Goal: Complete application form

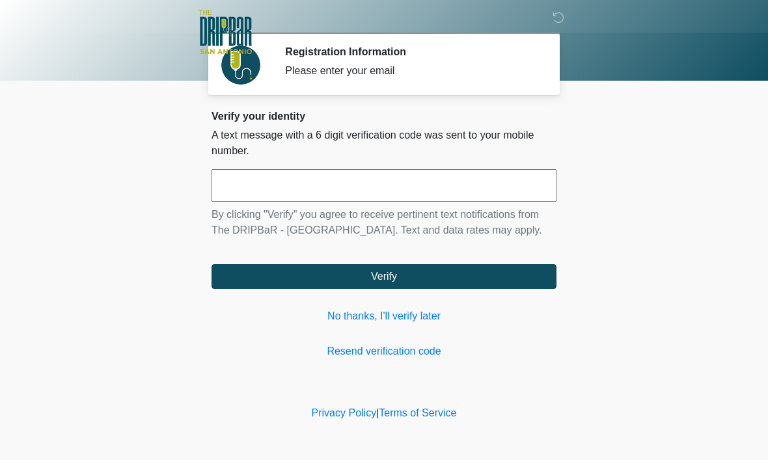
scroll to position [1, 0]
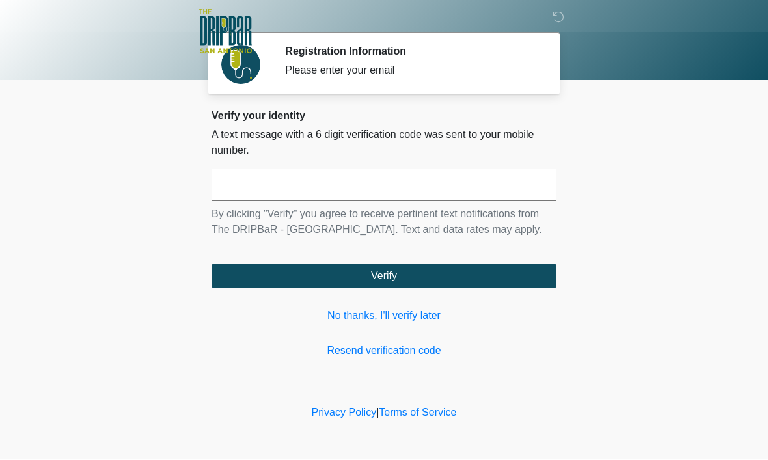
click at [325, 199] on input "text" at bounding box center [384, 185] width 345 height 33
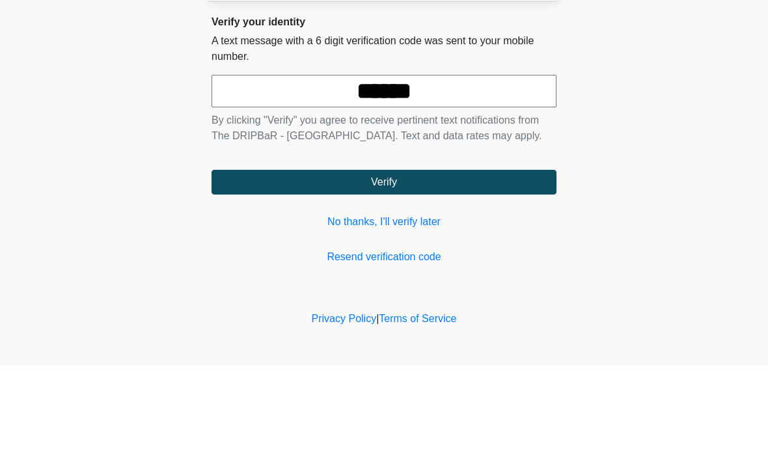
type input "******"
click at [384, 264] on button "Verify" at bounding box center [384, 276] width 345 height 25
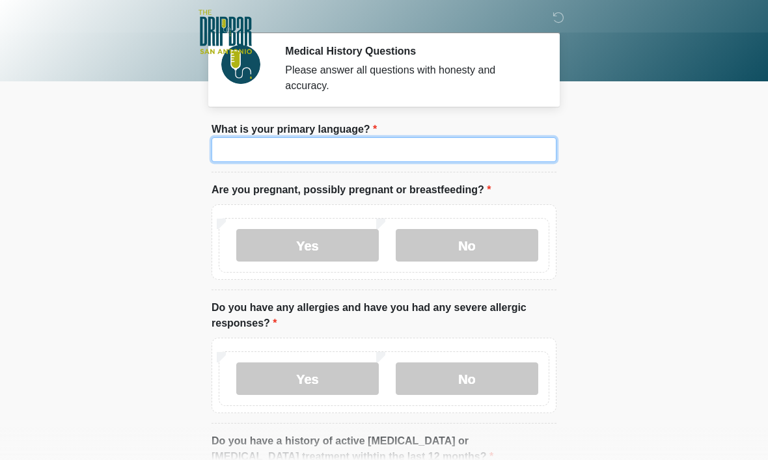
click at [404, 150] on input "What is your primary language?" at bounding box center [384, 149] width 345 height 25
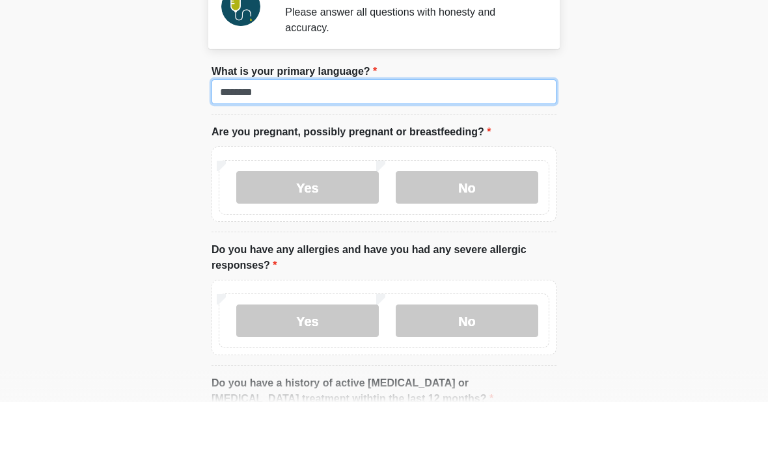
type input "*******"
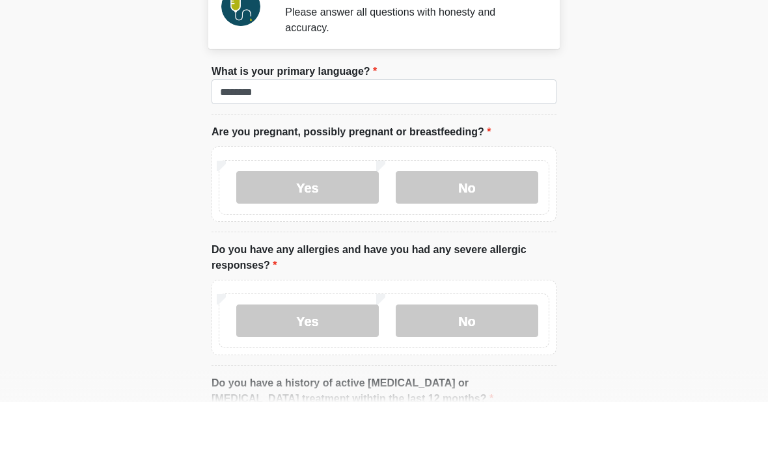
click at [593, 139] on body "‎ ‎ ‎ ‎ Medical History Questions Please answer all questions with honesty and …" at bounding box center [384, 229] width 768 height 460
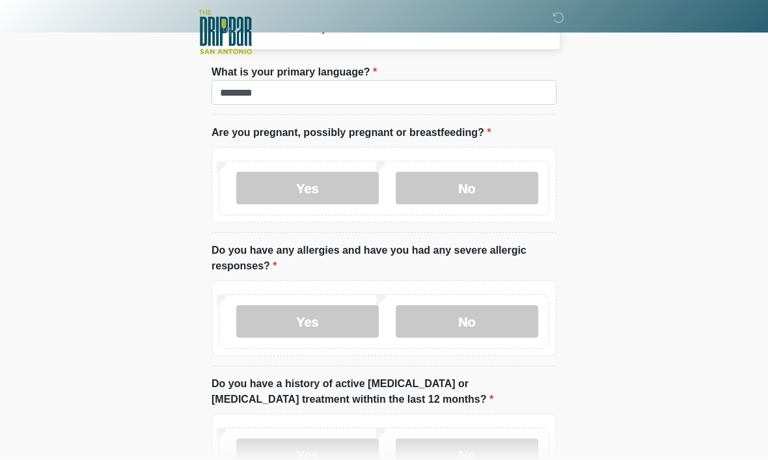
click at [487, 179] on label "No" at bounding box center [467, 188] width 143 height 33
click at [284, 322] on label "Yes" at bounding box center [307, 321] width 143 height 33
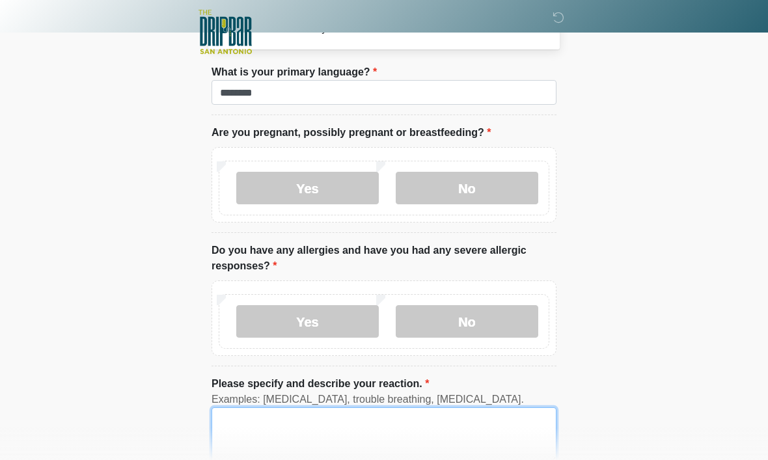
click at [316, 417] on textarea "Please specify and describe your reaction." at bounding box center [384, 435] width 345 height 56
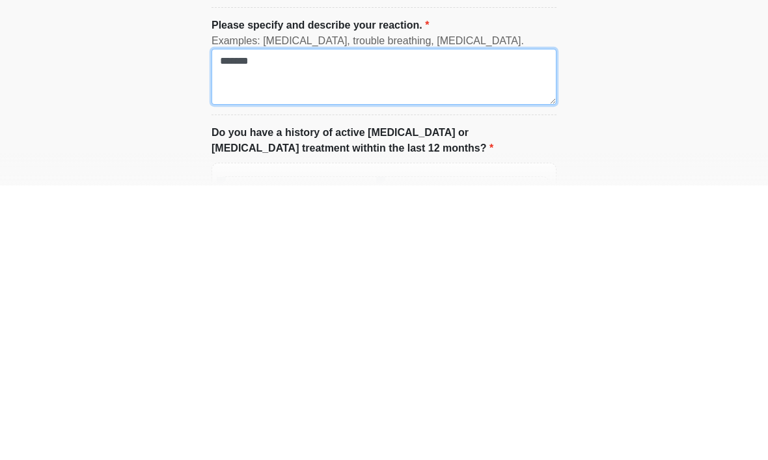
scroll to position [143, 0]
type textarea "**********"
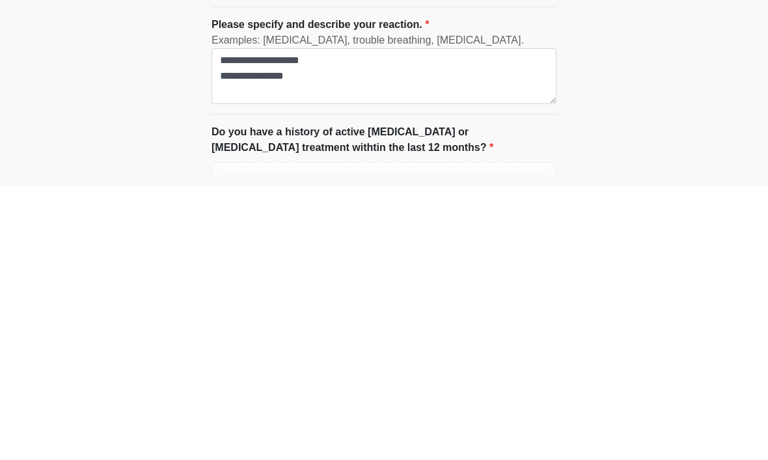
click at [637, 180] on html "‎ ‎ ‎ ‎ Medical History Questions Please answer all questions with honesty and …" at bounding box center [384, 87] width 768 height 460
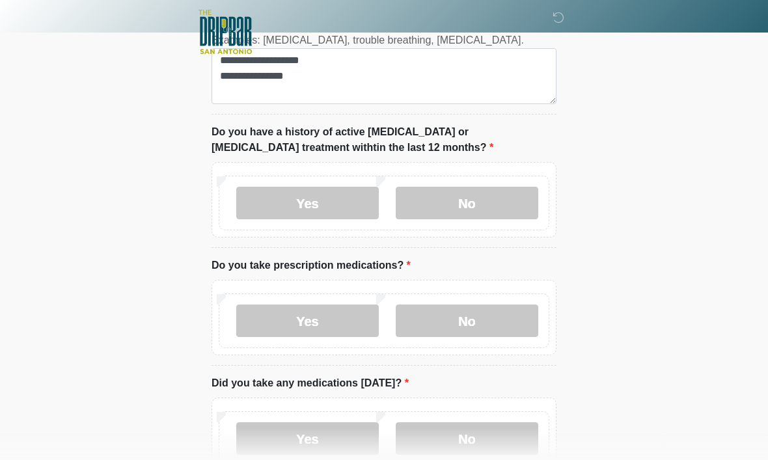
click at [490, 206] on label "No" at bounding box center [467, 203] width 143 height 33
click at [308, 318] on label "Yes" at bounding box center [307, 321] width 143 height 33
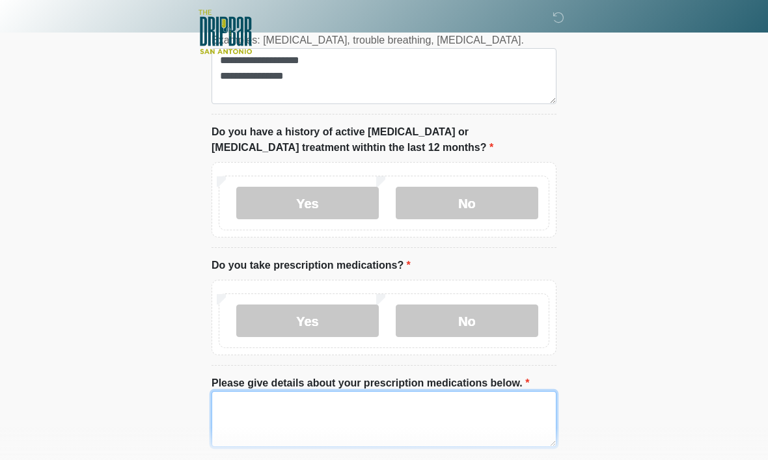
click at [379, 409] on textarea "Please give details about your prescription medications below." at bounding box center [384, 419] width 345 height 56
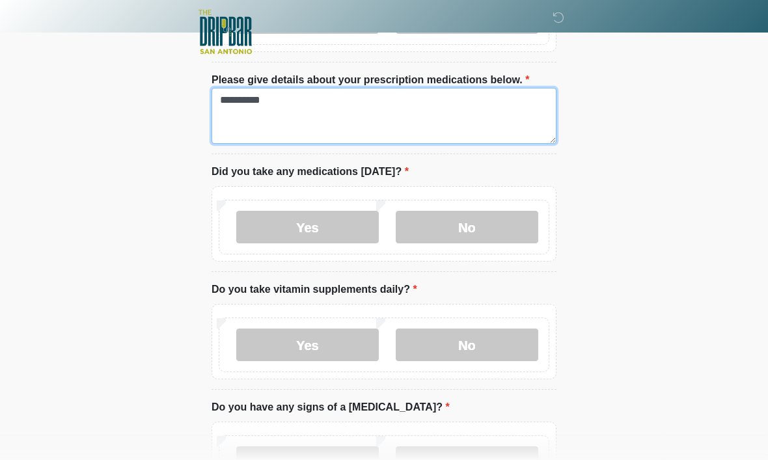
click at [323, 102] on textarea "**********" at bounding box center [384, 116] width 345 height 56
type textarea "**********"
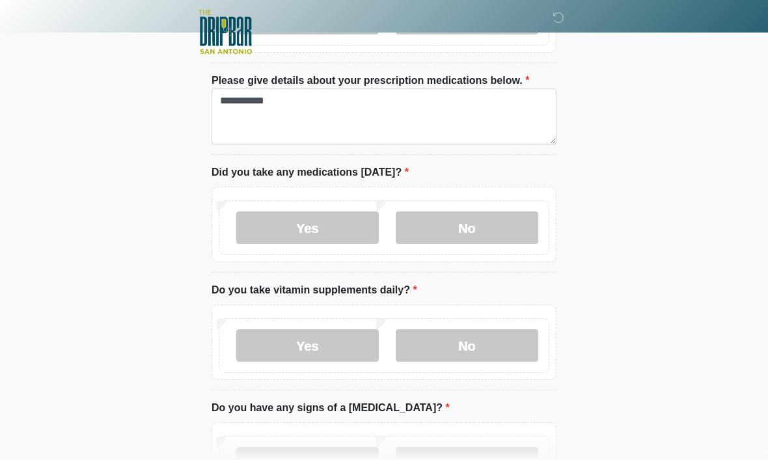
click at [463, 233] on label "No" at bounding box center [467, 227] width 143 height 33
click at [306, 340] on label "Yes" at bounding box center [307, 345] width 143 height 33
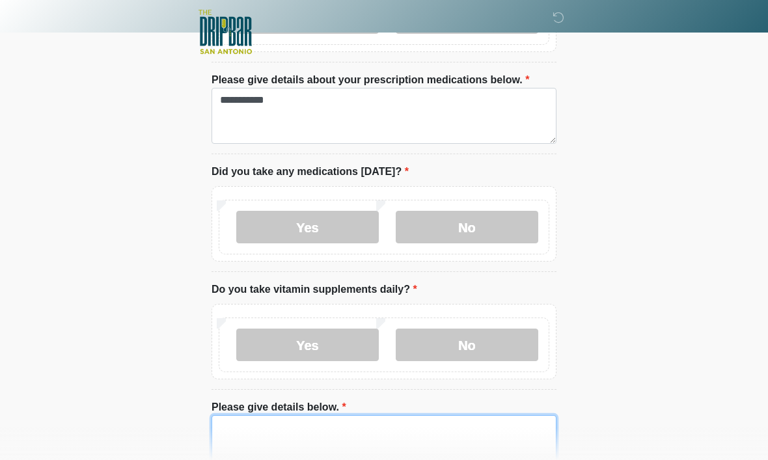
click at [375, 429] on textarea "Please give details below." at bounding box center [384, 443] width 345 height 56
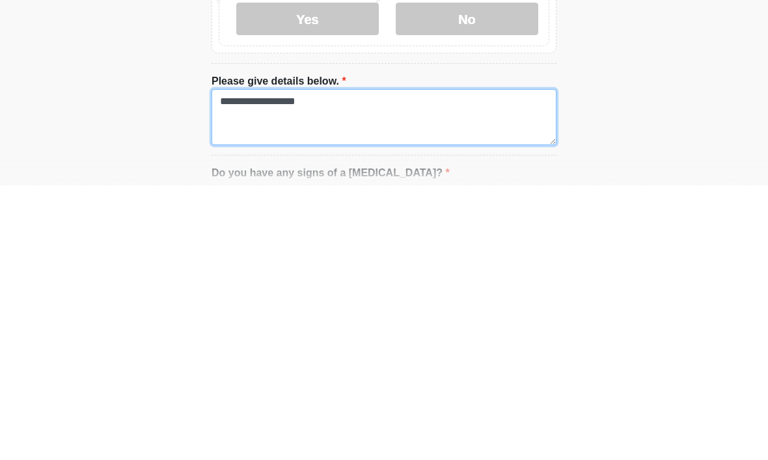
type textarea "**********"
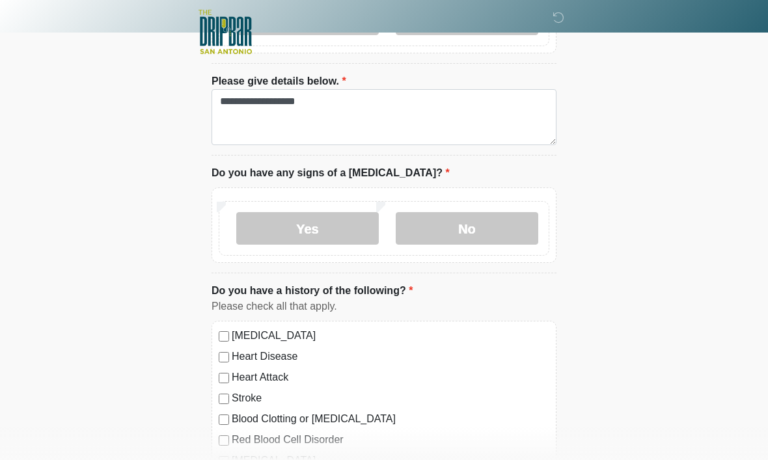
click at [483, 227] on label "No" at bounding box center [467, 228] width 143 height 33
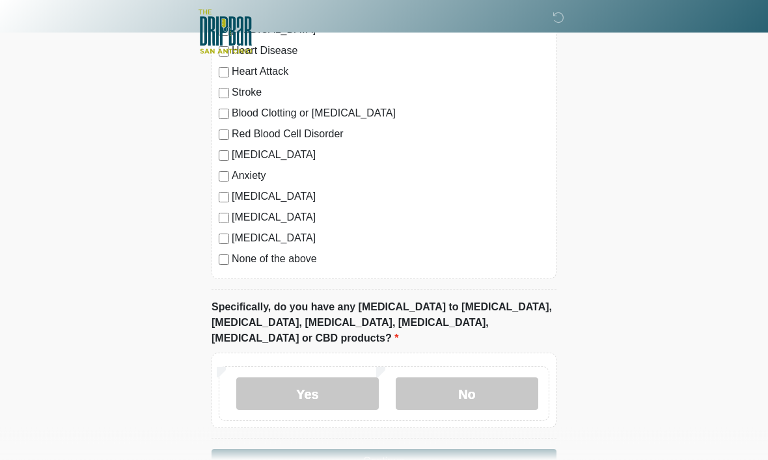
scroll to position [1373, 0]
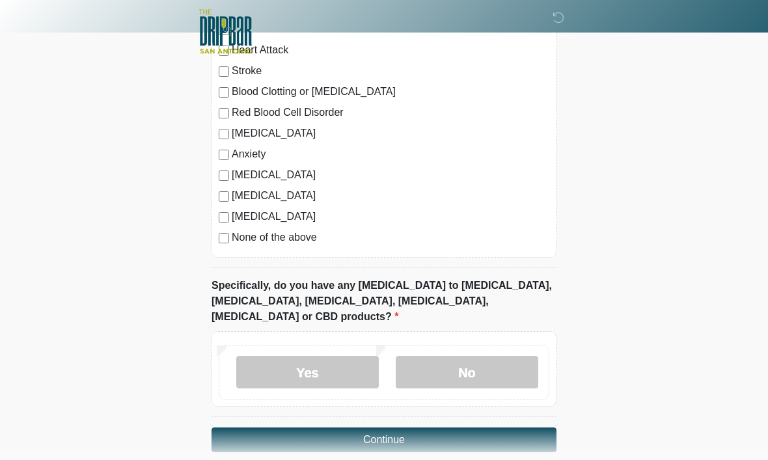
click at [476, 357] on label "No" at bounding box center [467, 373] width 143 height 33
click at [310, 357] on label "Yes" at bounding box center [307, 373] width 143 height 33
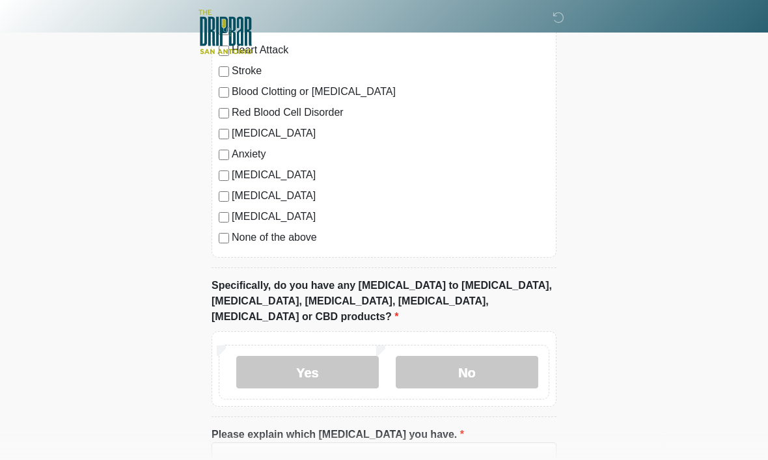
click at [476, 356] on label "No" at bounding box center [467, 372] width 143 height 33
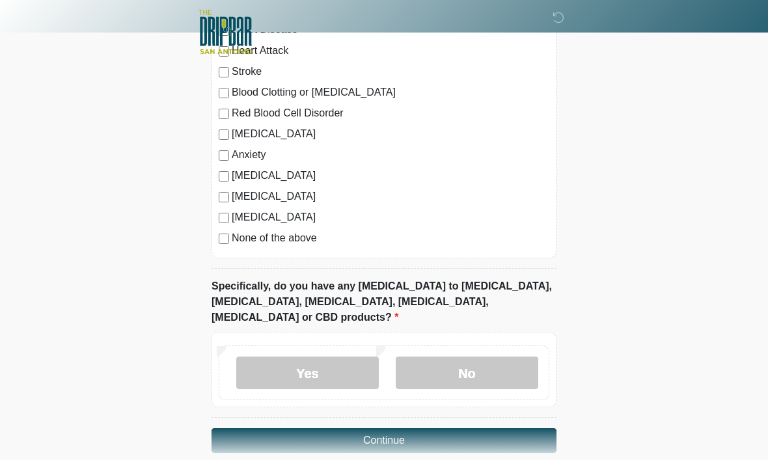
scroll to position [1373, 0]
click at [395, 428] on button "Continue" at bounding box center [384, 440] width 345 height 25
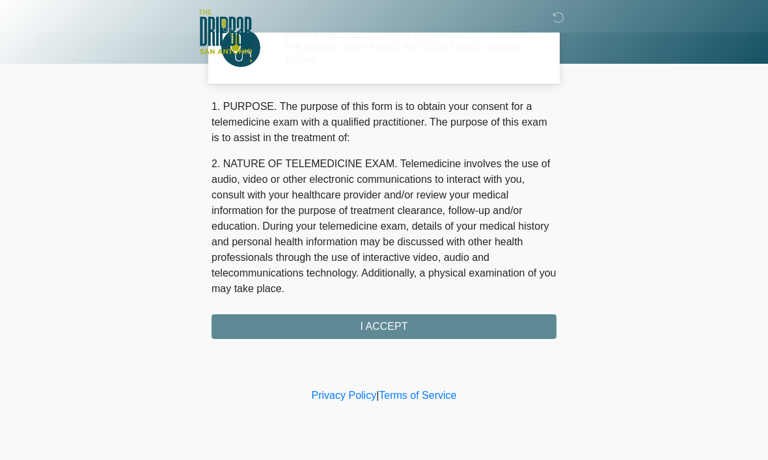
scroll to position [0, 0]
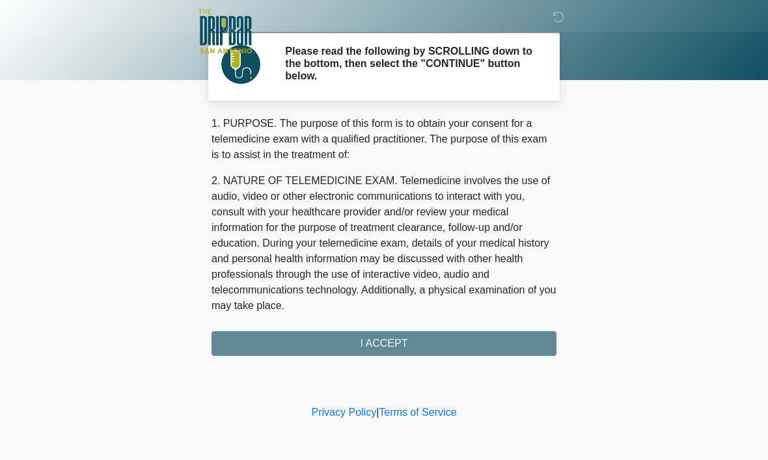
click at [408, 346] on div "1. PURPOSE. The purpose of this form is to obtain your consent for a telemedici…" at bounding box center [384, 236] width 345 height 240
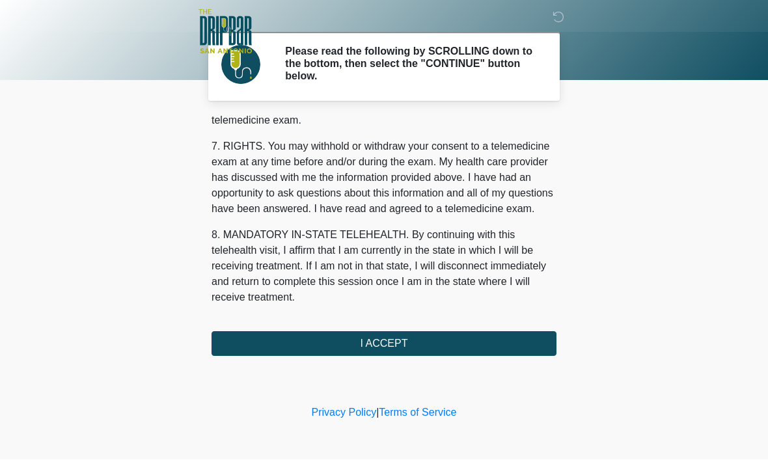
scroll to position [586, 0]
click at [392, 347] on button "I ACCEPT" at bounding box center [384, 344] width 345 height 25
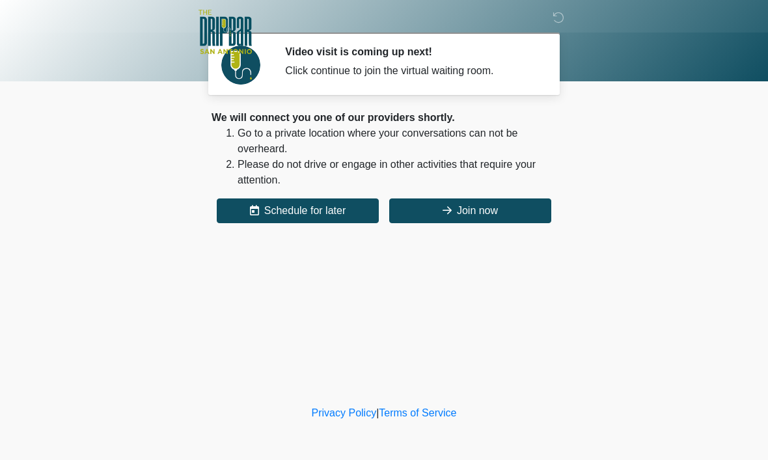
click at [489, 215] on button "Join now" at bounding box center [470, 211] width 162 height 25
